Goal: Information Seeking & Learning: Learn about a topic

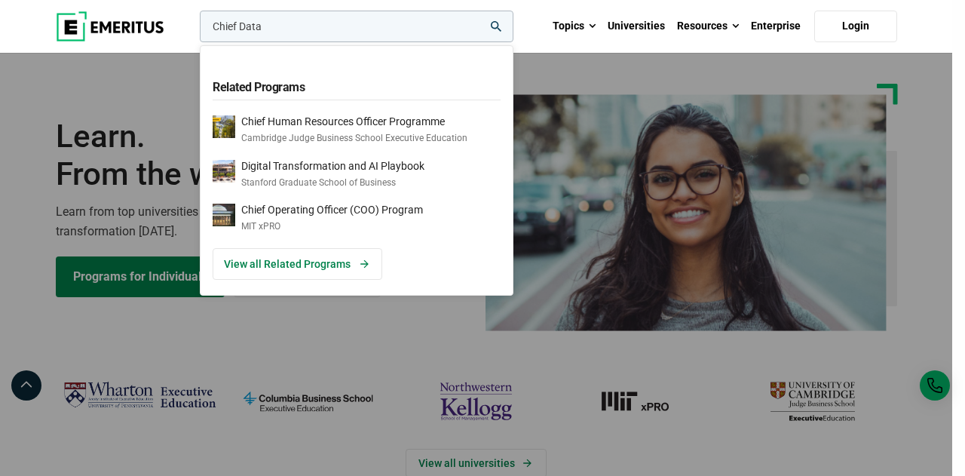
type input "Chief Data"
click at [197, 30] on button "search" at bounding box center [197, 30] width 0 height 0
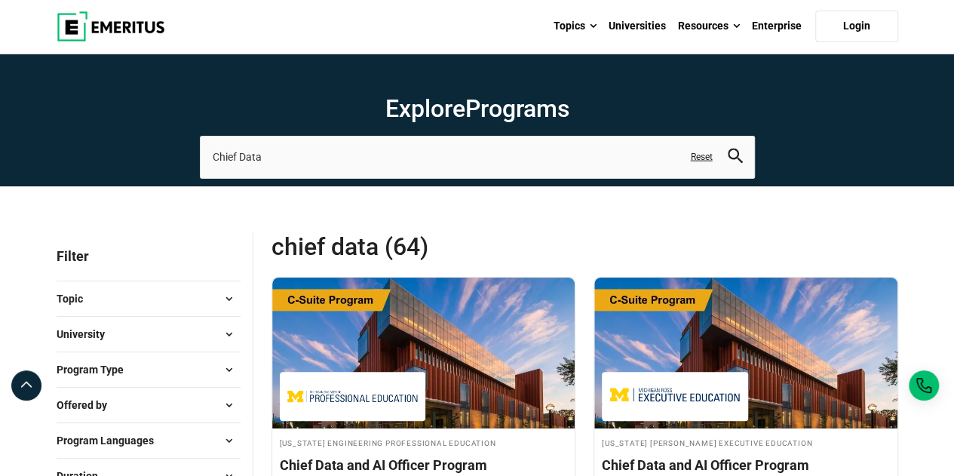
scroll to position [151, 0]
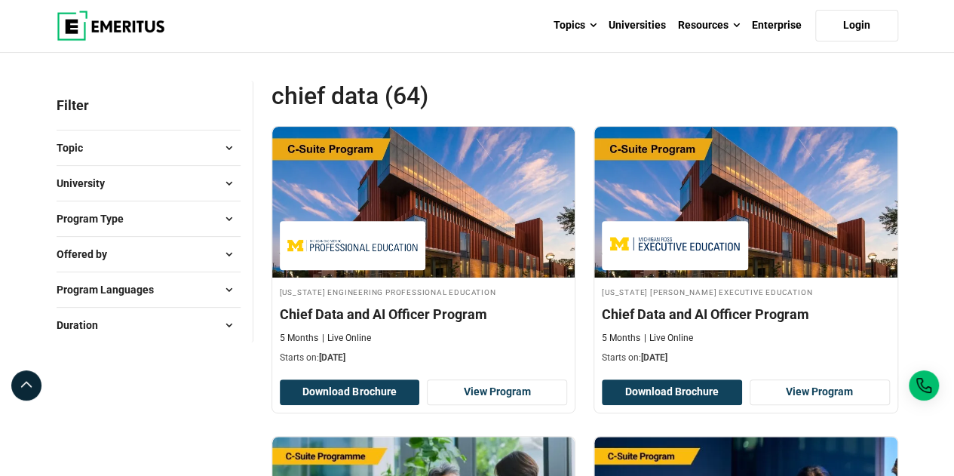
click at [222, 254] on span at bounding box center [229, 254] width 23 height 23
click at [231, 180] on span at bounding box center [229, 183] width 23 height 23
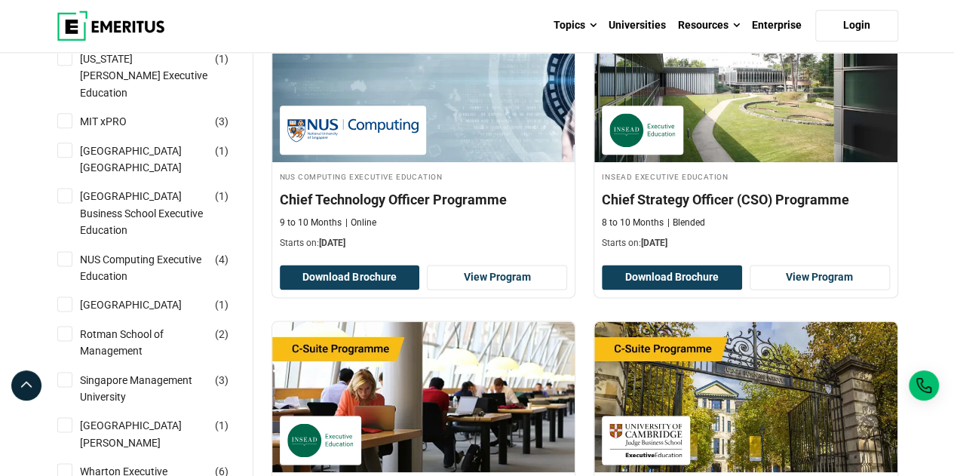
scroll to position [1056, 0]
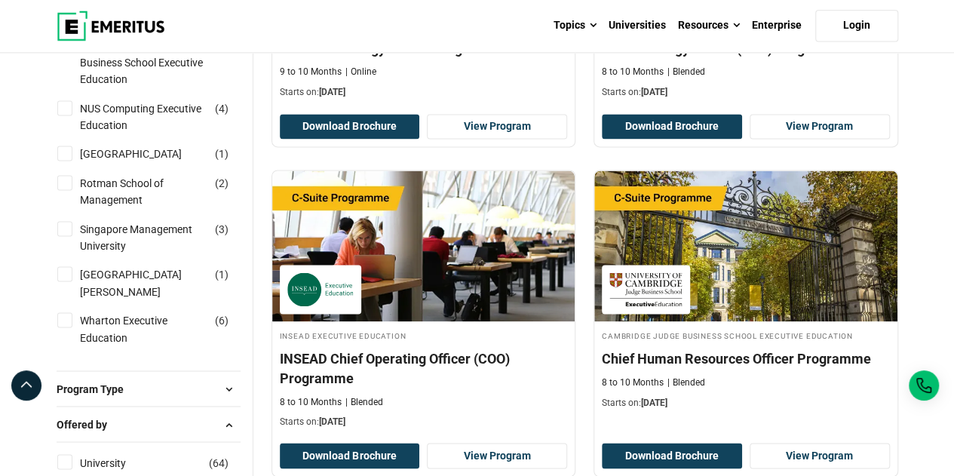
click at [60, 115] on input "NUS Computing Executive Education ( 4 )" at bounding box center [64, 107] width 15 height 15
checkbox input "true"
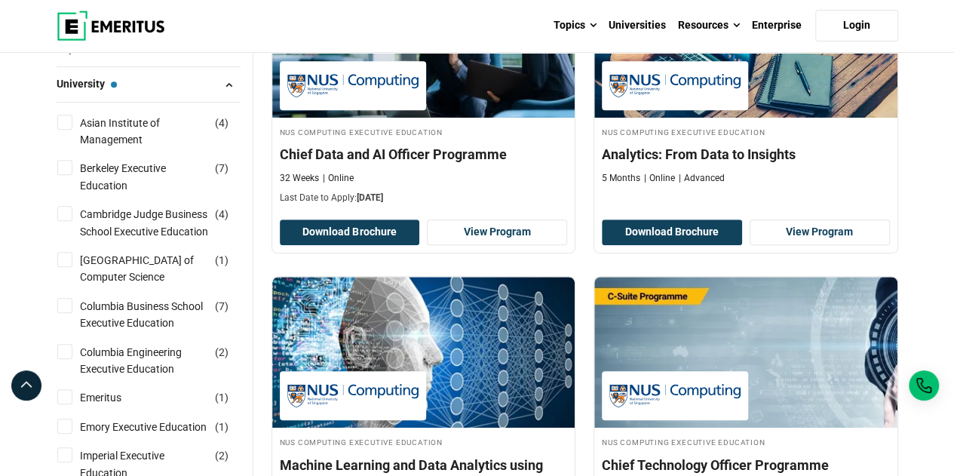
scroll to position [314, 0]
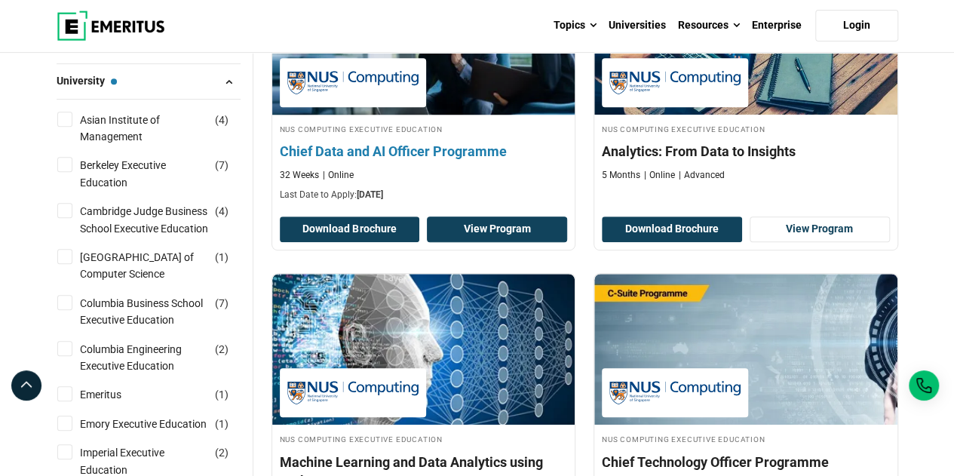
click at [497, 227] on link "View Program" at bounding box center [497, 229] width 140 height 26
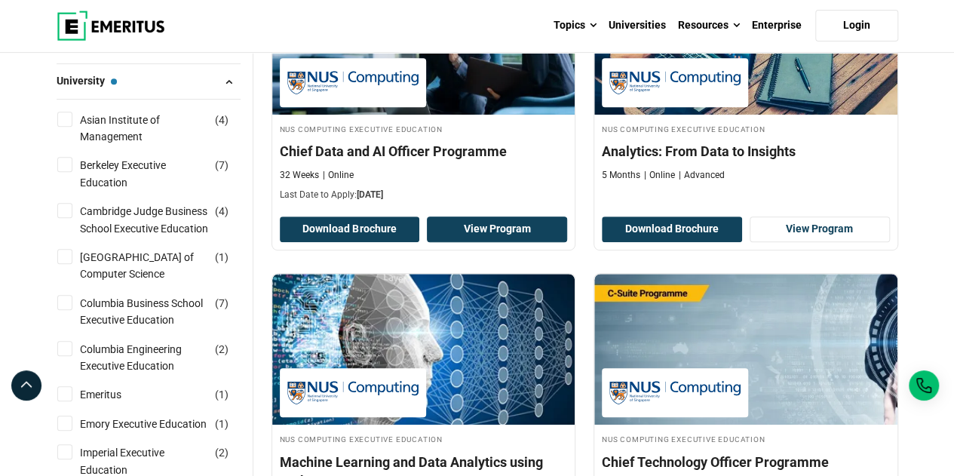
scroll to position [0, 0]
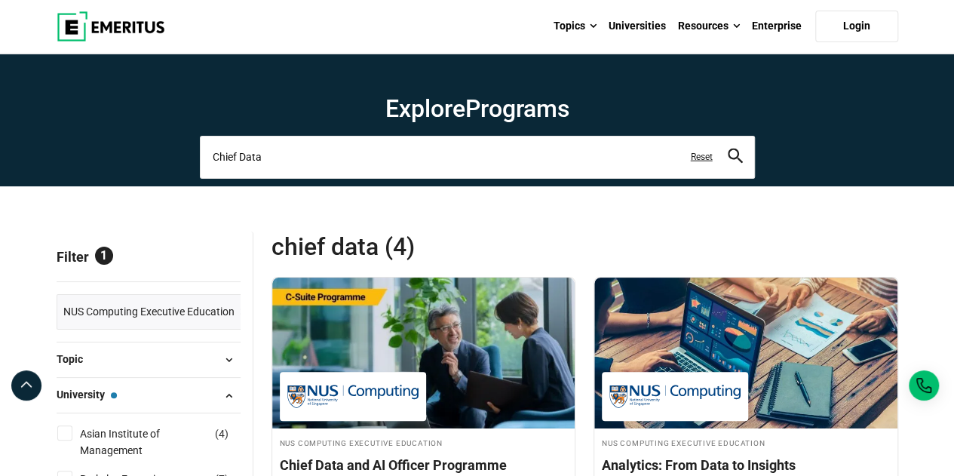
drag, startPoint x: 268, startPoint y: 161, endPoint x: 0, endPoint y: 132, distance: 269.9
click at [0, 132] on section "Explore Programs Chief Data chief data and information technology officer (cdio…" at bounding box center [477, 120] width 954 height 133
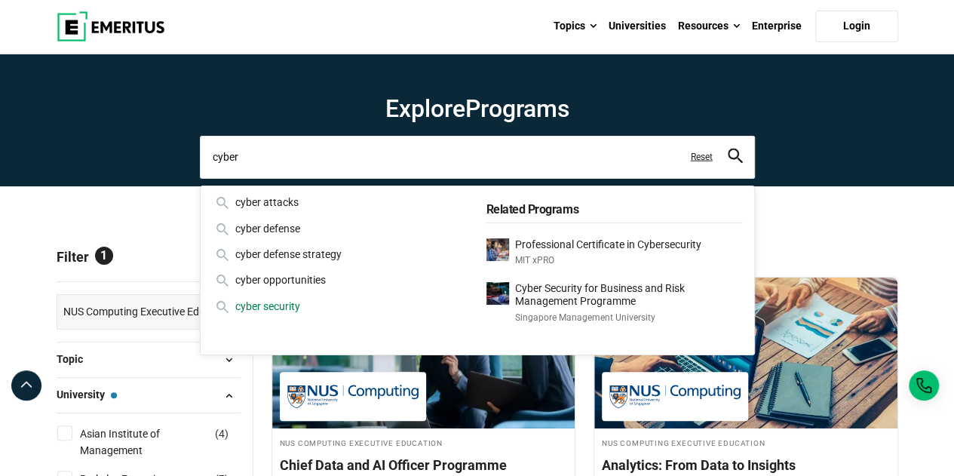
type input "cyber"
click at [273, 305] on div "cyber security" at bounding box center [341, 306] width 256 height 17
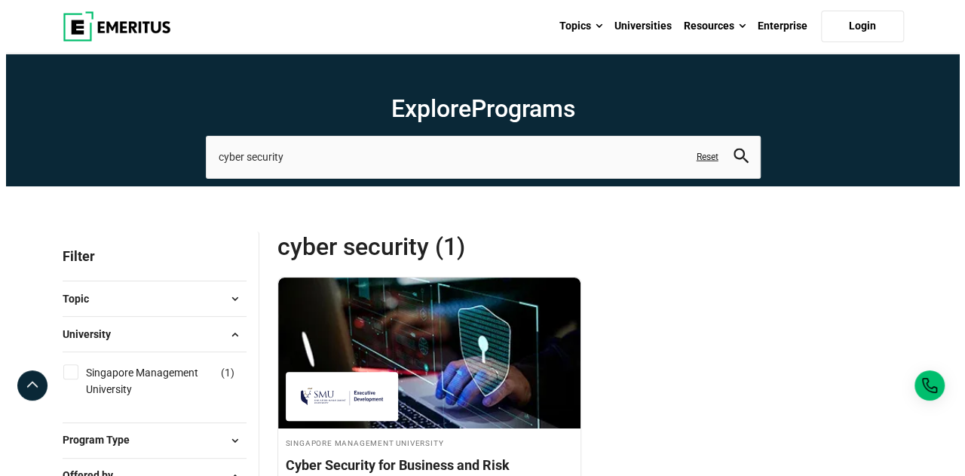
scroll to position [75, 0]
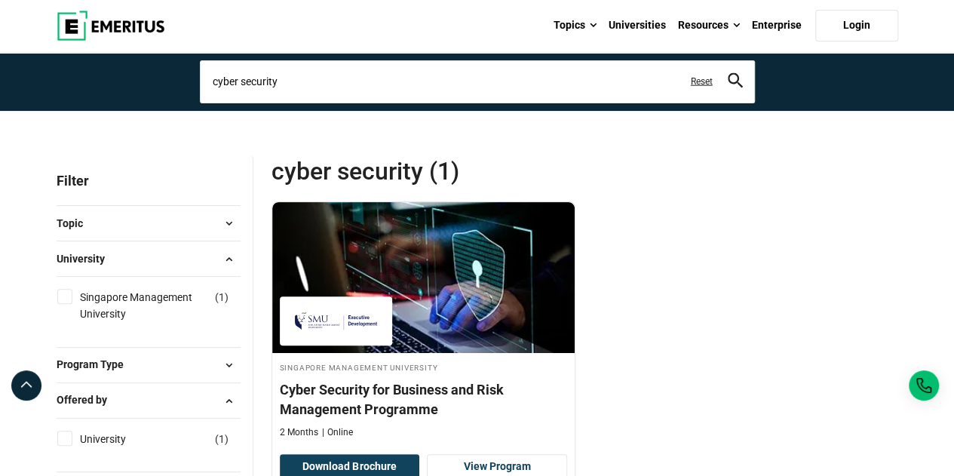
click at [293, 72] on input "cyber security" at bounding box center [477, 81] width 555 height 42
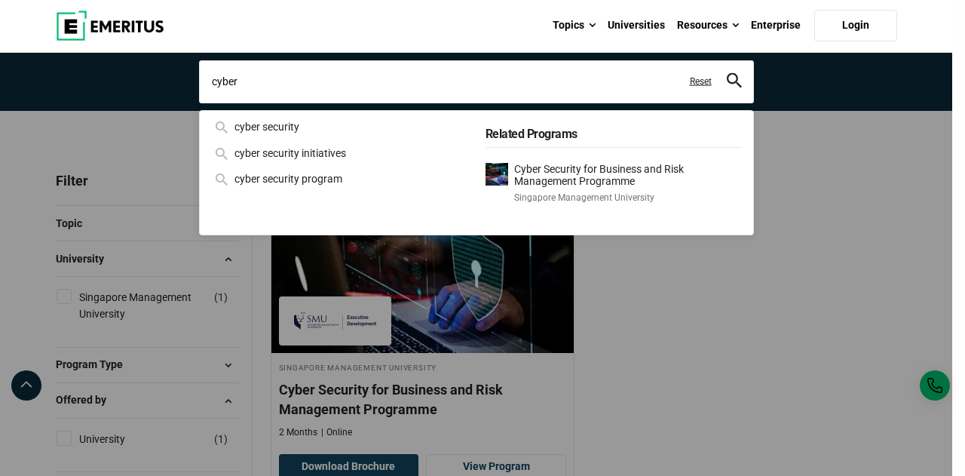
type input "cyber"
click at [727, 73] on button "search" at bounding box center [734, 81] width 15 height 17
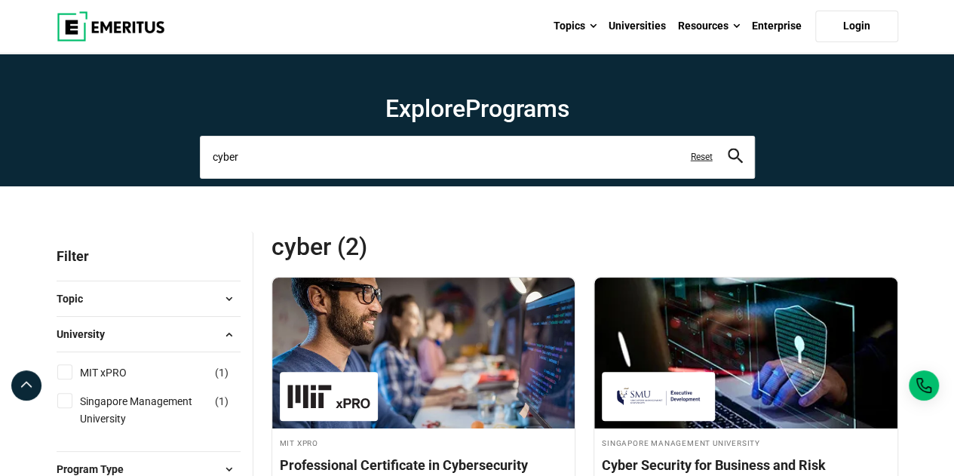
drag, startPoint x: 251, startPoint y: 159, endPoint x: 63, endPoint y: 142, distance: 188.5
click at [65, 143] on section "Explore Programs cyber cyber attacks cyber defense cyber defense strategy cyber…" at bounding box center [477, 120] width 954 height 133
paste input "CybersecurityIntegrated"
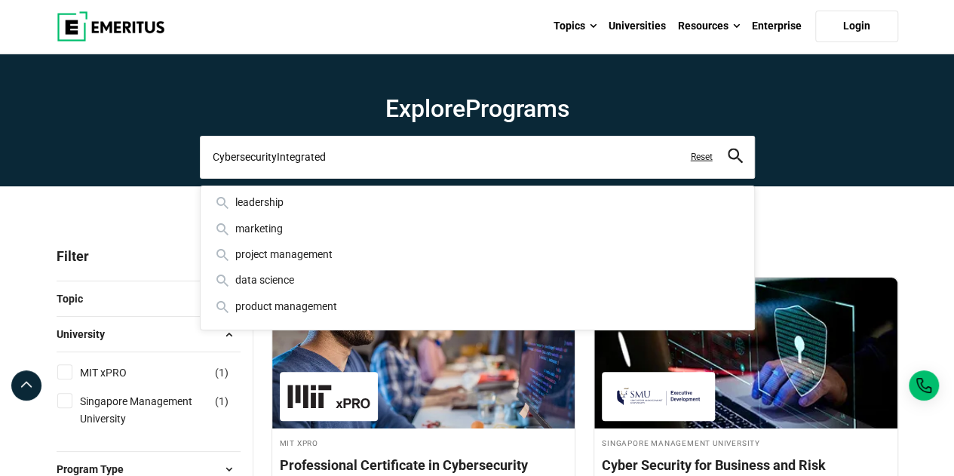
click at [275, 155] on input "CybersecurityIntegrated" at bounding box center [477, 157] width 555 height 42
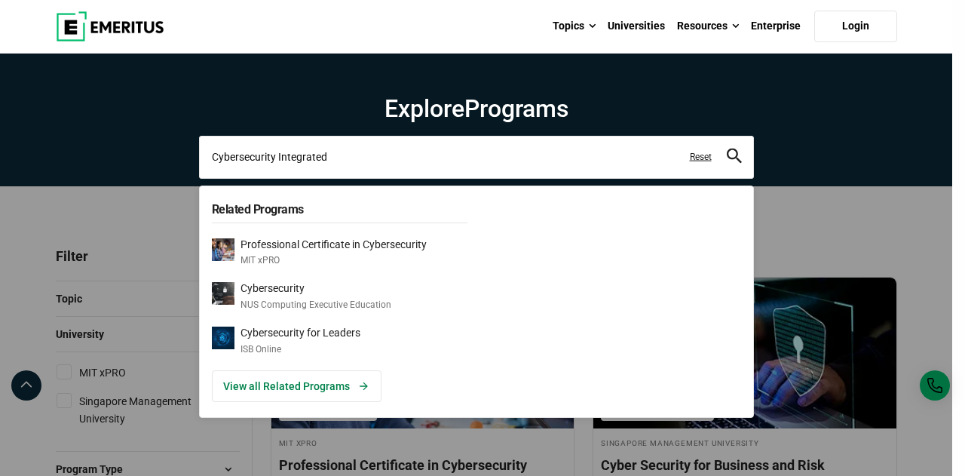
type input "Cybersecurity Integrated"
click at [727, 149] on button "search" at bounding box center [734, 157] width 15 height 17
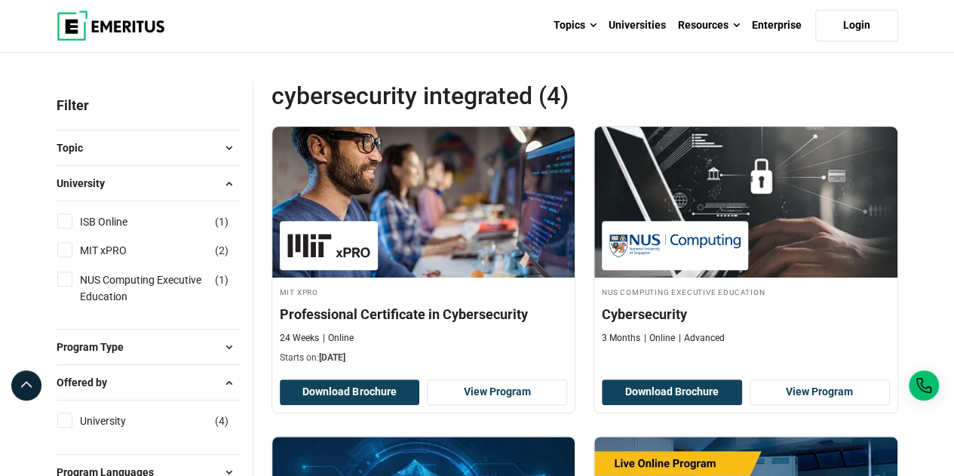
scroll to position [226, 0]
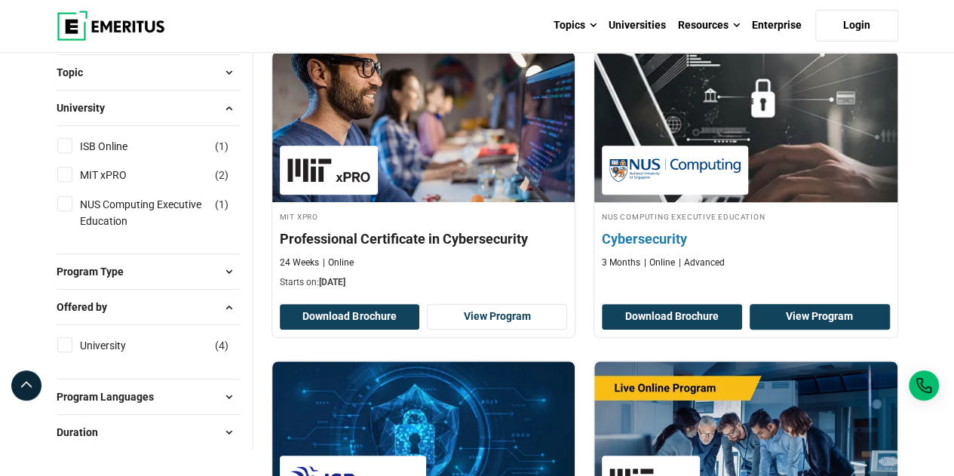
click at [826, 316] on link "View Program" at bounding box center [819, 317] width 140 height 26
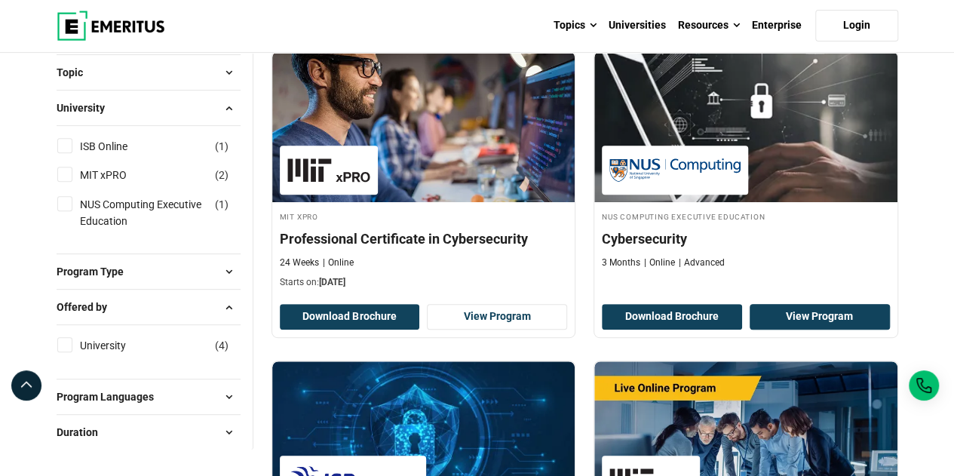
scroll to position [0, 0]
